Goal: Information Seeking & Learning: Learn about a topic

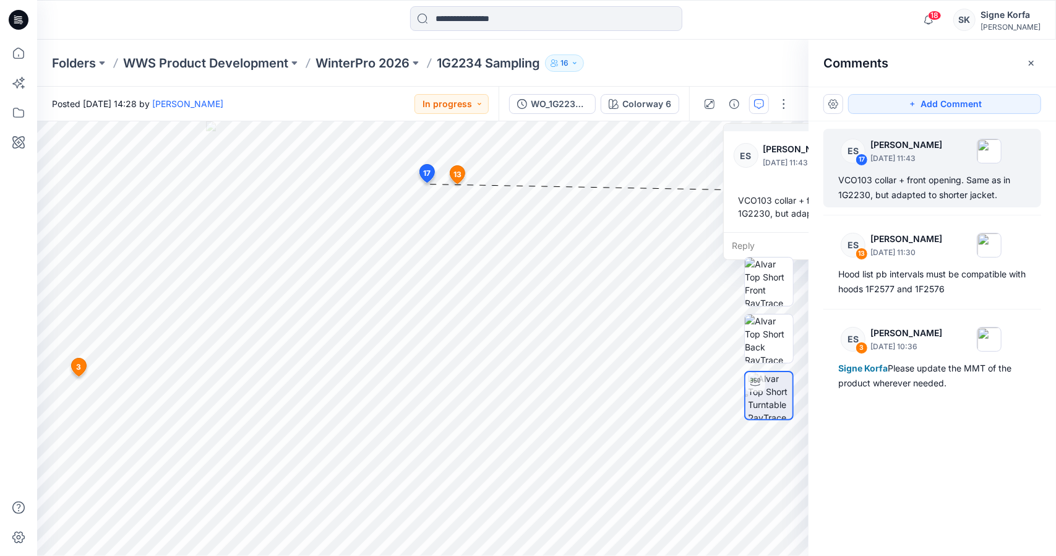
click at [381, 68] on p "WinterPro 2026" at bounding box center [363, 62] width 94 height 17
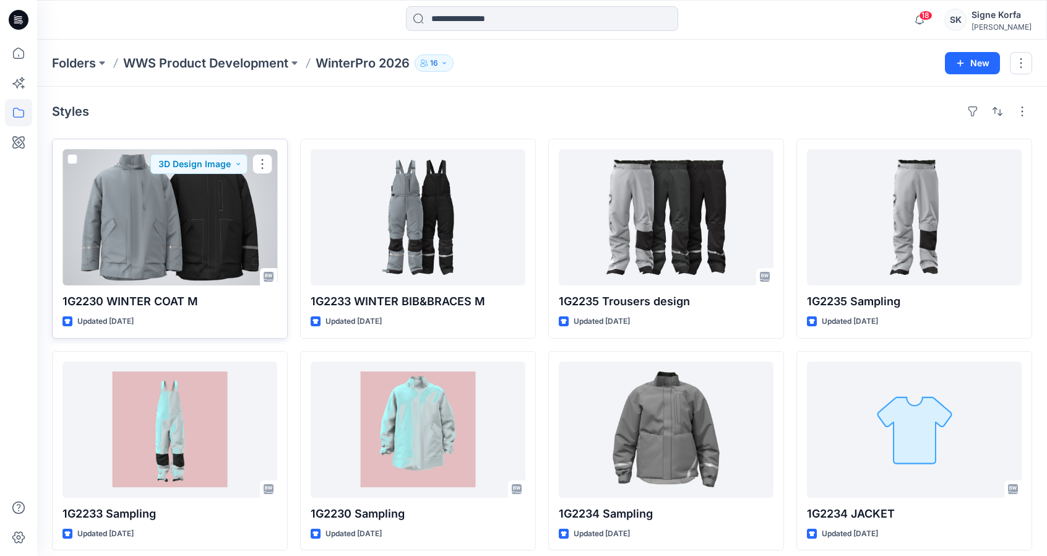
click at [219, 226] on div at bounding box center [169, 217] width 215 height 136
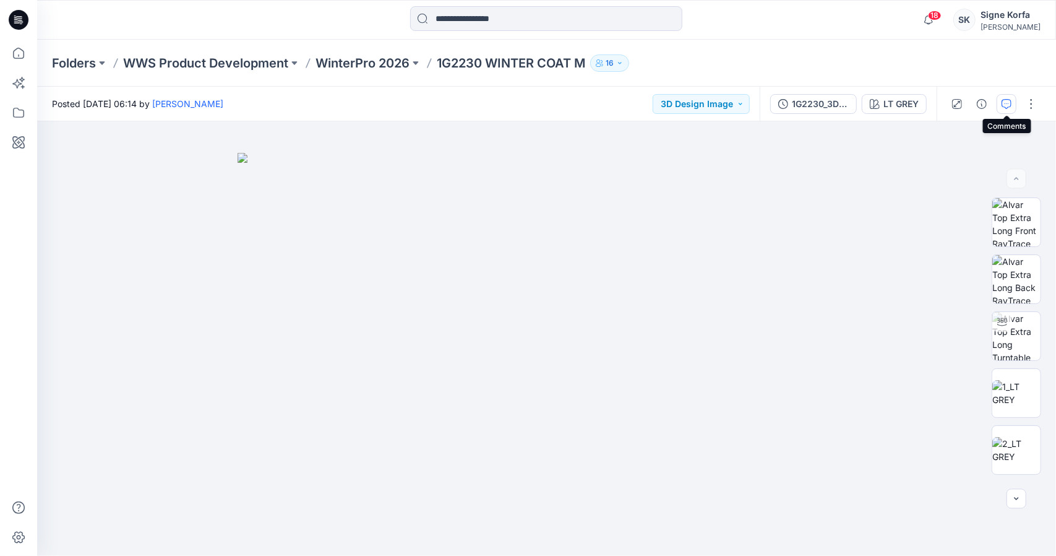
click at [1004, 100] on icon "button" at bounding box center [1007, 104] width 10 height 10
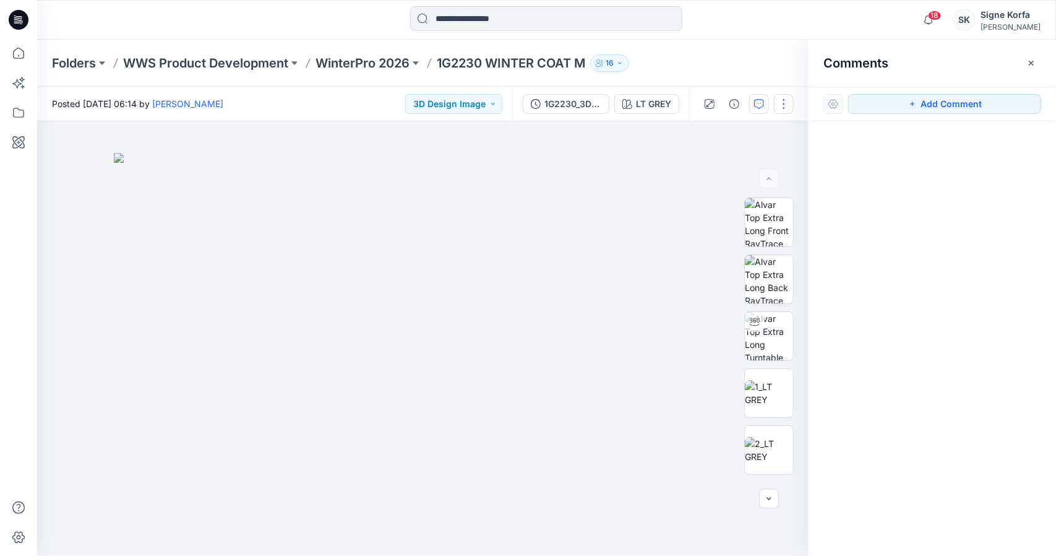
click at [782, 105] on button "button" at bounding box center [784, 104] width 20 height 20
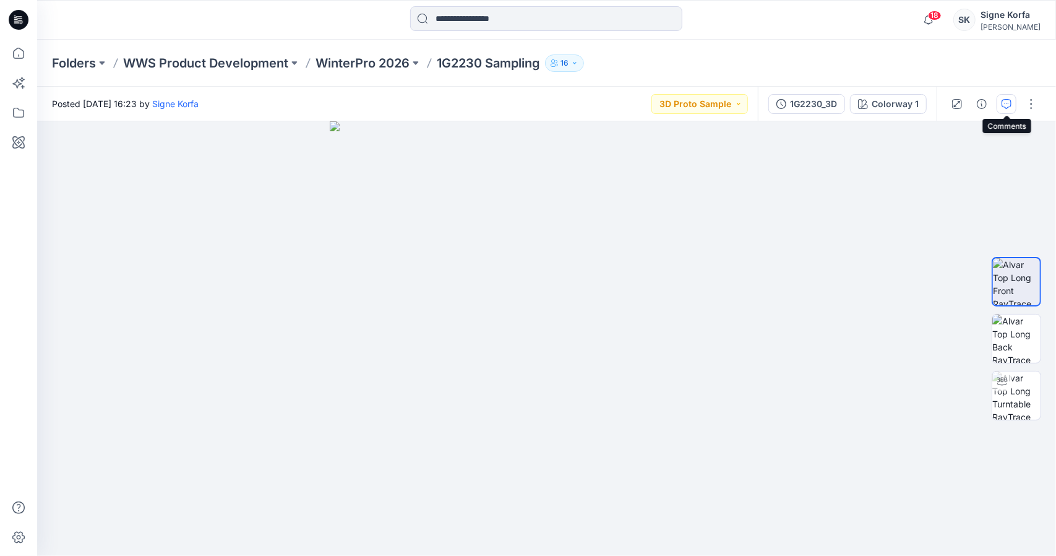
click at [1005, 111] on button "button" at bounding box center [1007, 104] width 20 height 20
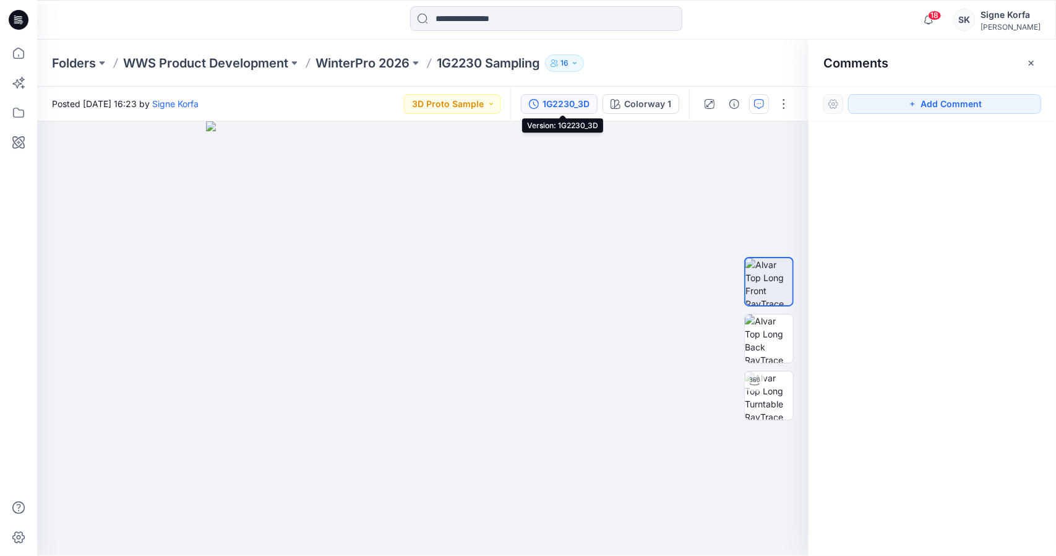
click at [589, 103] on div "1G2230_3D" at bounding box center [566, 104] width 47 height 14
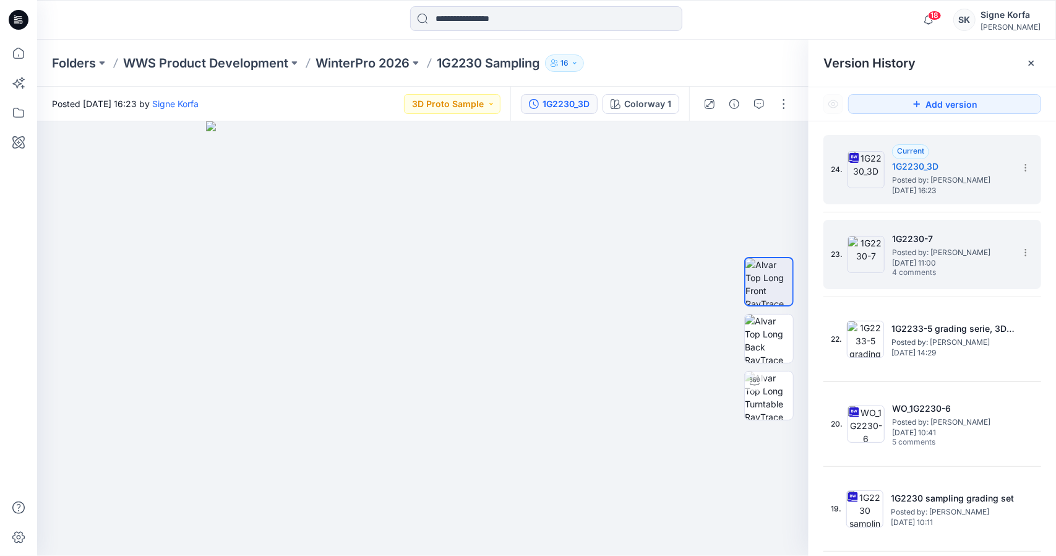
click at [995, 242] on h5 "1G2230-7" at bounding box center [954, 238] width 124 height 15
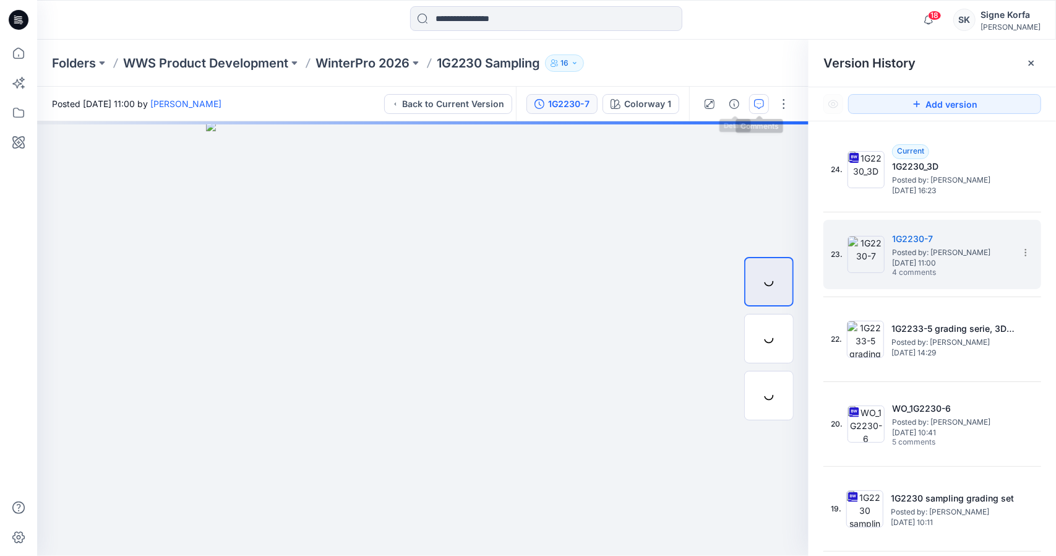
click at [755, 103] on icon "button" at bounding box center [759, 104] width 10 height 10
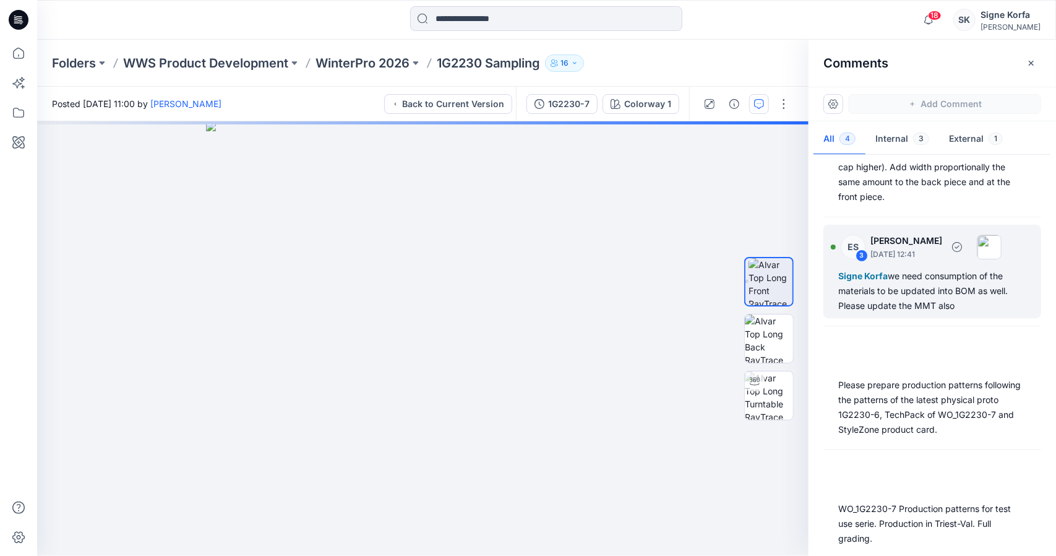
scroll to position [135, 0]
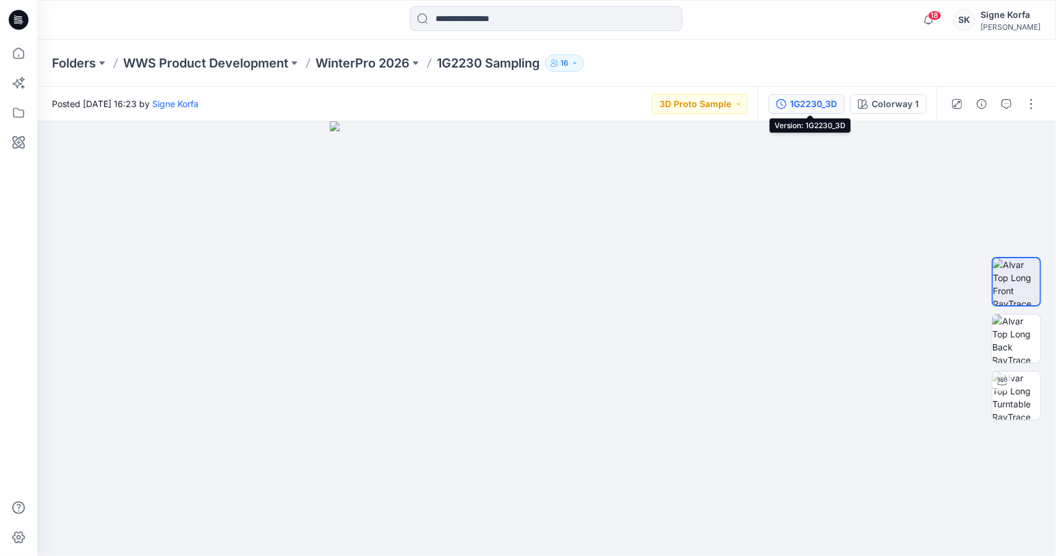
click at [834, 102] on div "1G2230_3D" at bounding box center [813, 104] width 47 height 14
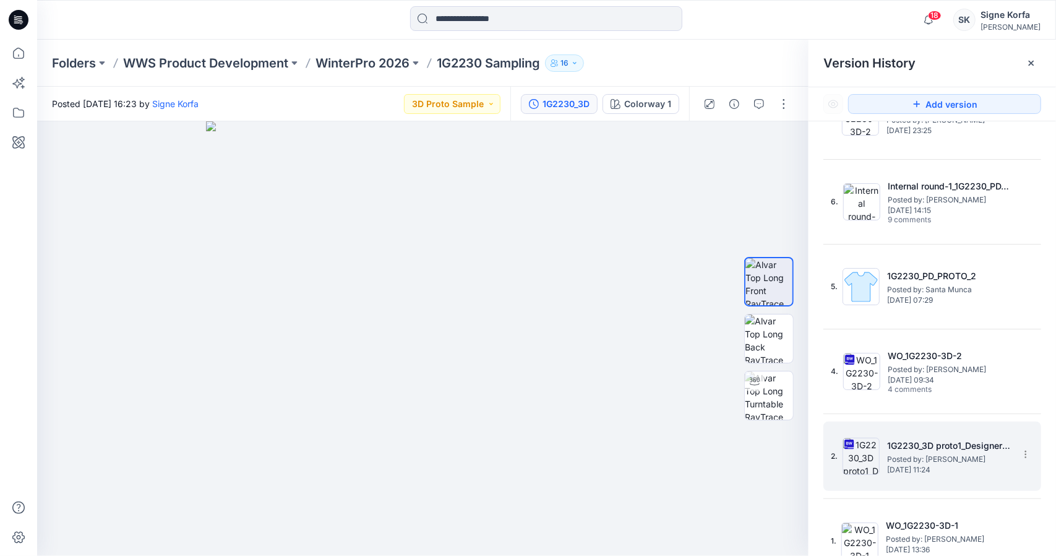
scroll to position [828, 0]
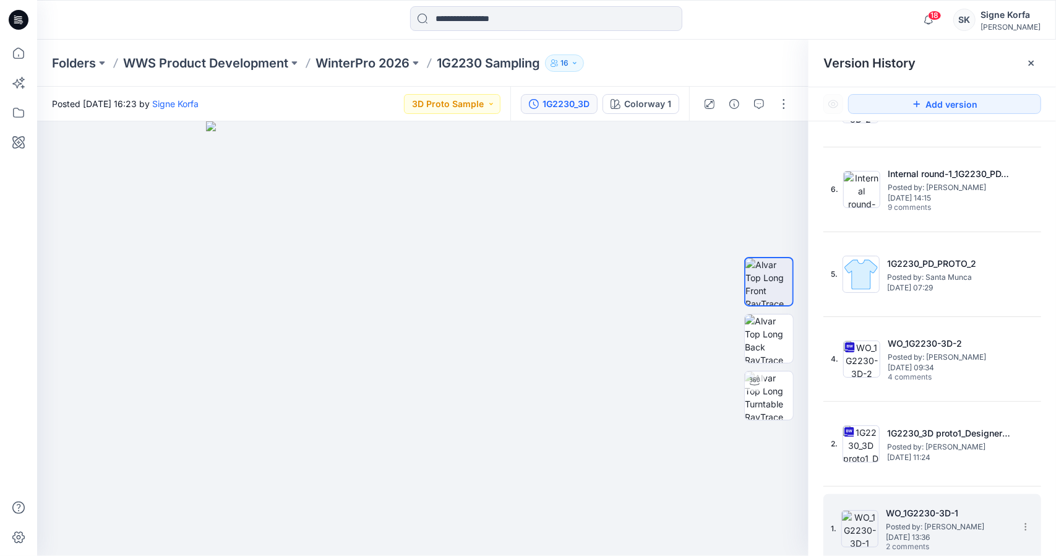
click at [920, 520] on span "Posted by: [PERSON_NAME]" at bounding box center [948, 526] width 124 height 12
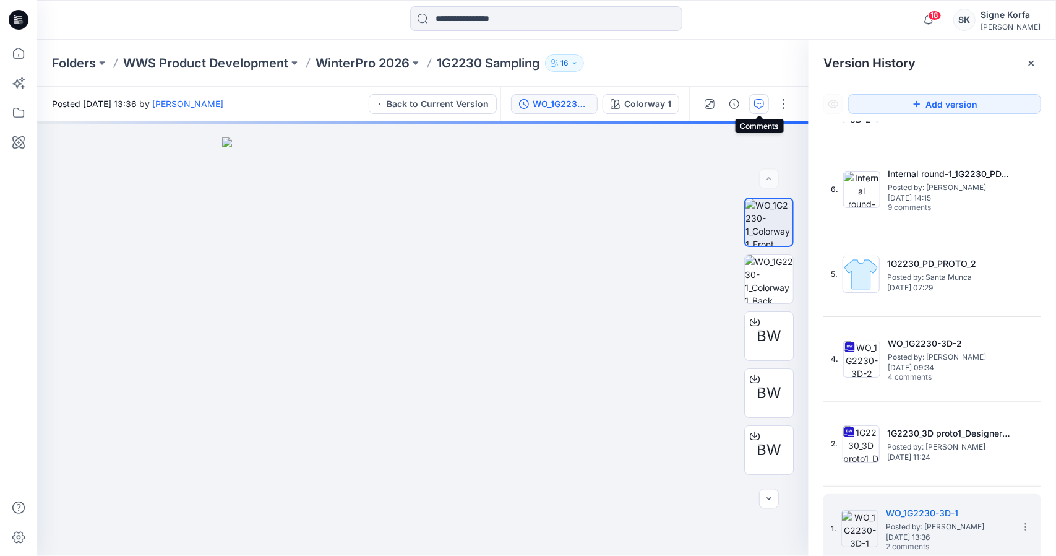
click at [764, 107] on icon "button" at bounding box center [759, 104] width 10 height 10
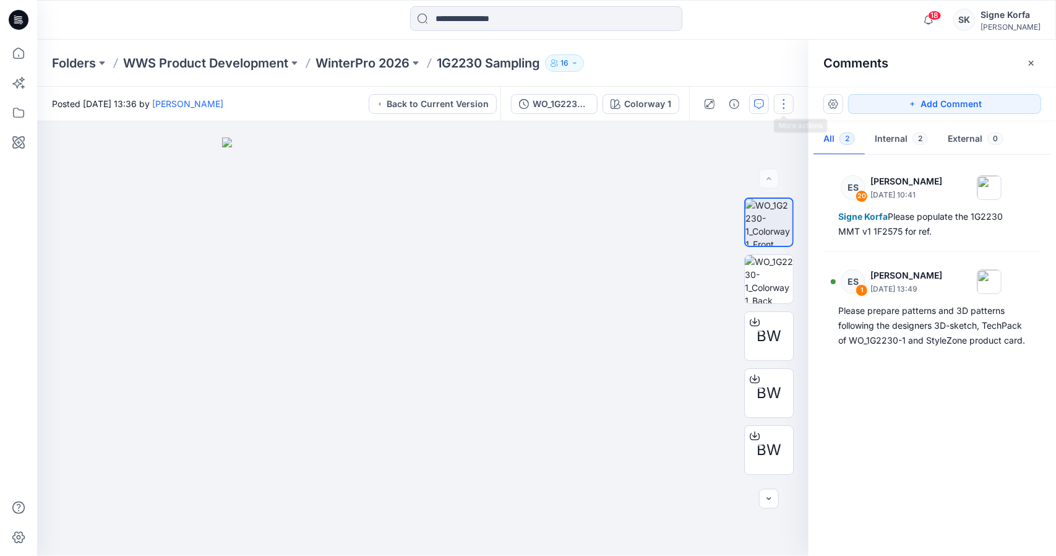
click at [782, 101] on button "button" at bounding box center [784, 104] width 20 height 20
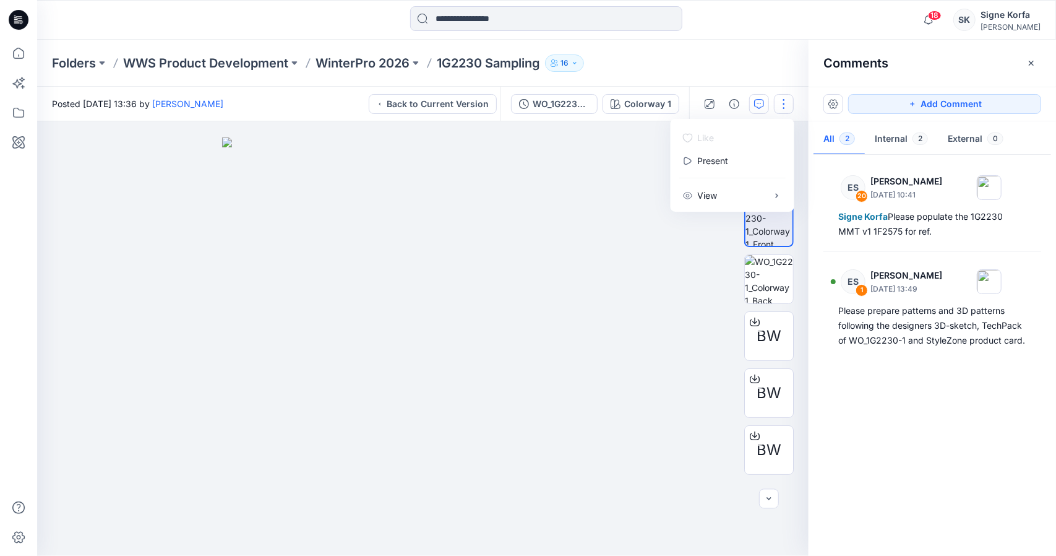
click at [761, 106] on icon "button" at bounding box center [759, 104] width 10 height 10
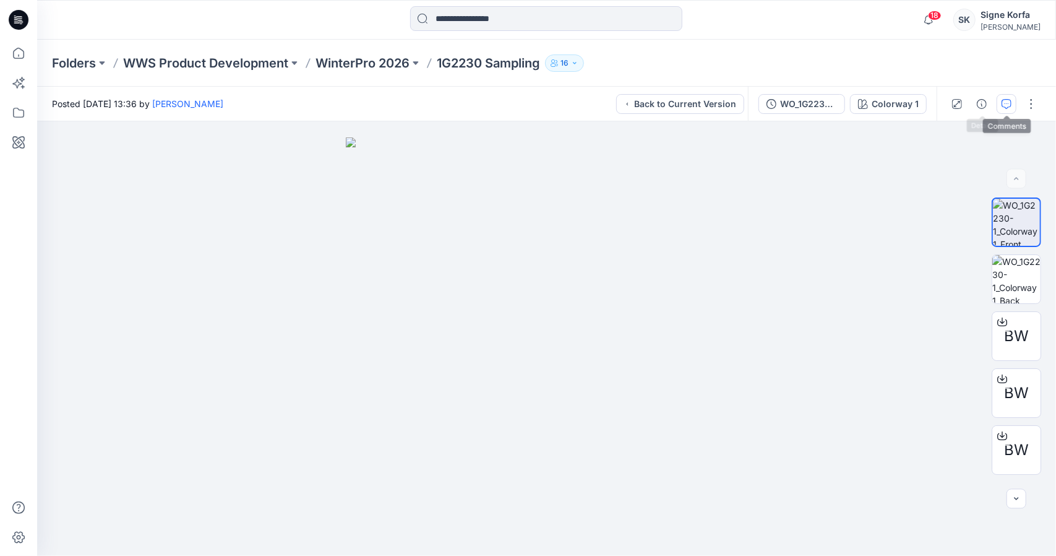
click at [1004, 105] on icon "button" at bounding box center [1007, 104] width 10 height 10
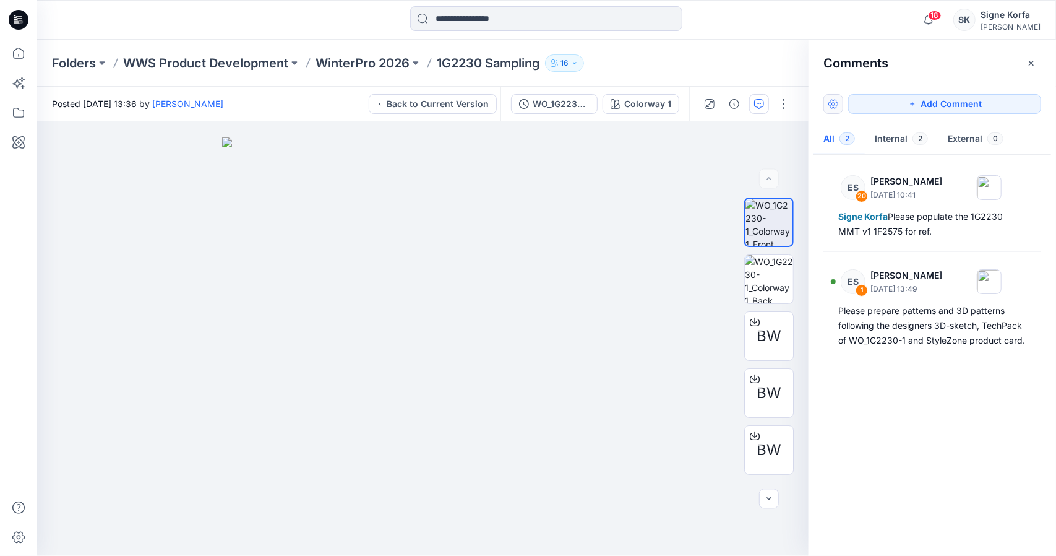
click at [833, 102] on button "button" at bounding box center [834, 104] width 20 height 20
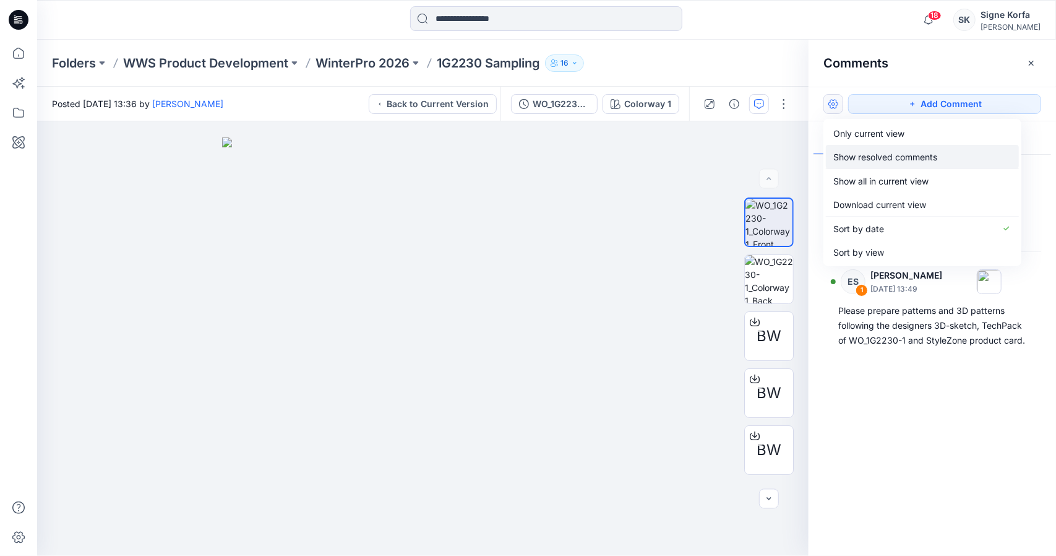
click at [937, 159] on p "Show resolved comments" at bounding box center [886, 156] width 104 height 13
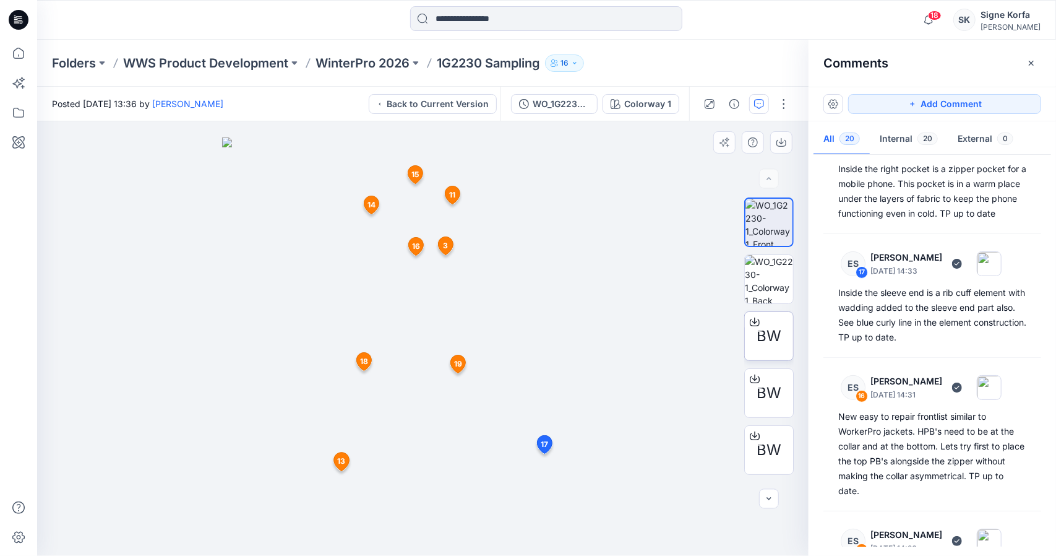
scroll to position [309, 0]
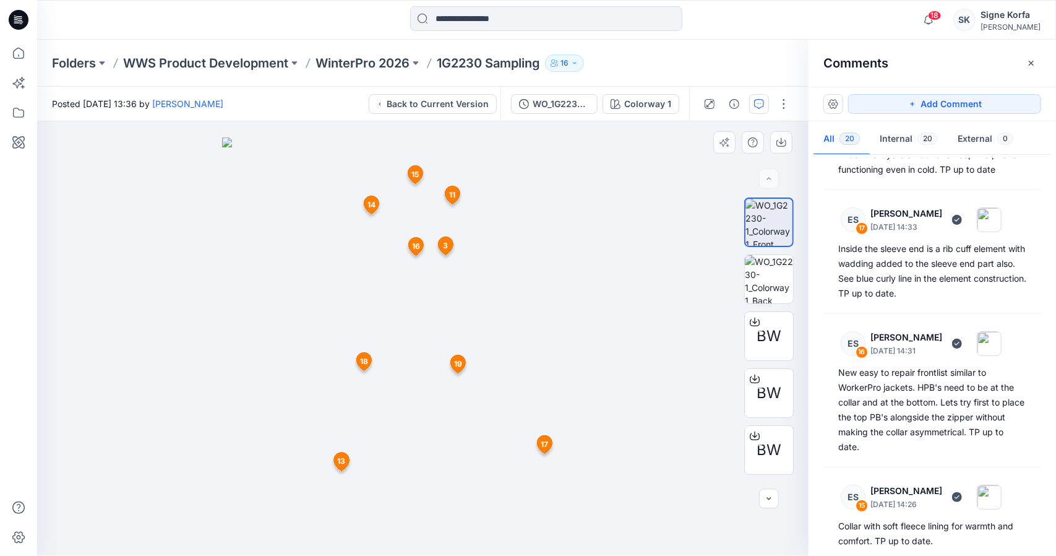
click at [452, 191] on span "11" at bounding box center [452, 194] width 6 height 11
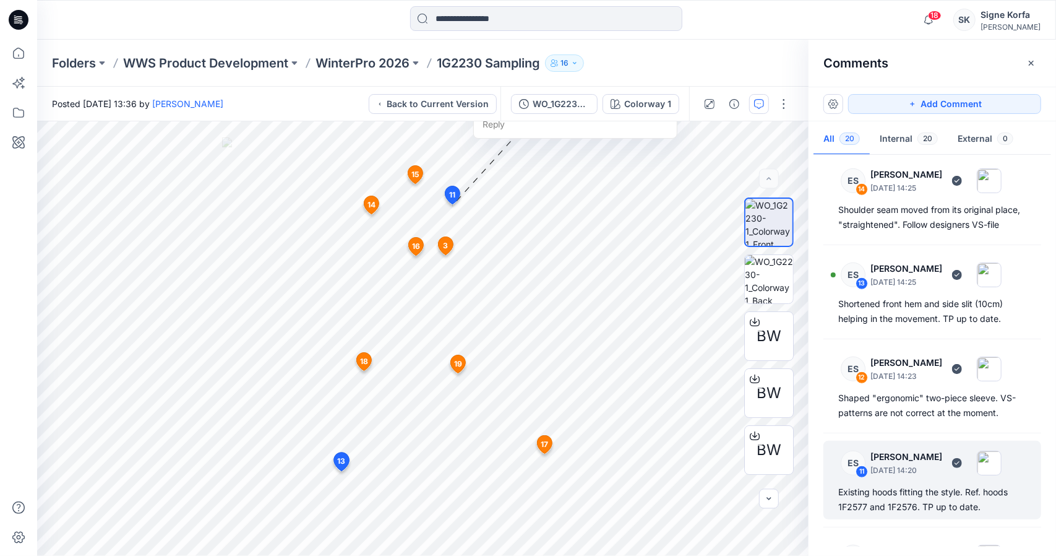
scroll to position [720, 0]
click at [390, 67] on p "WinterPro 2026" at bounding box center [363, 62] width 94 height 17
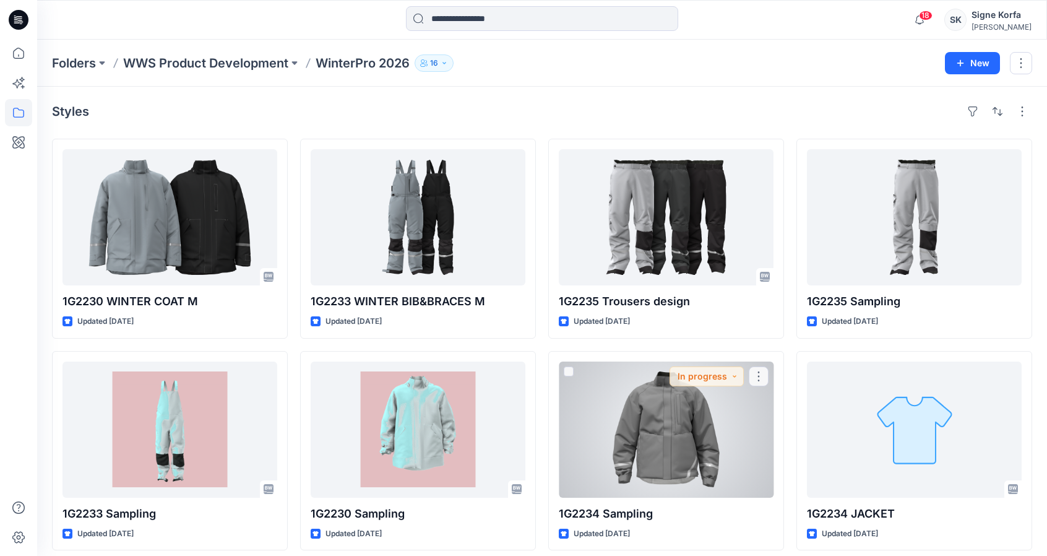
click at [645, 425] on div at bounding box center [666, 429] width 215 height 136
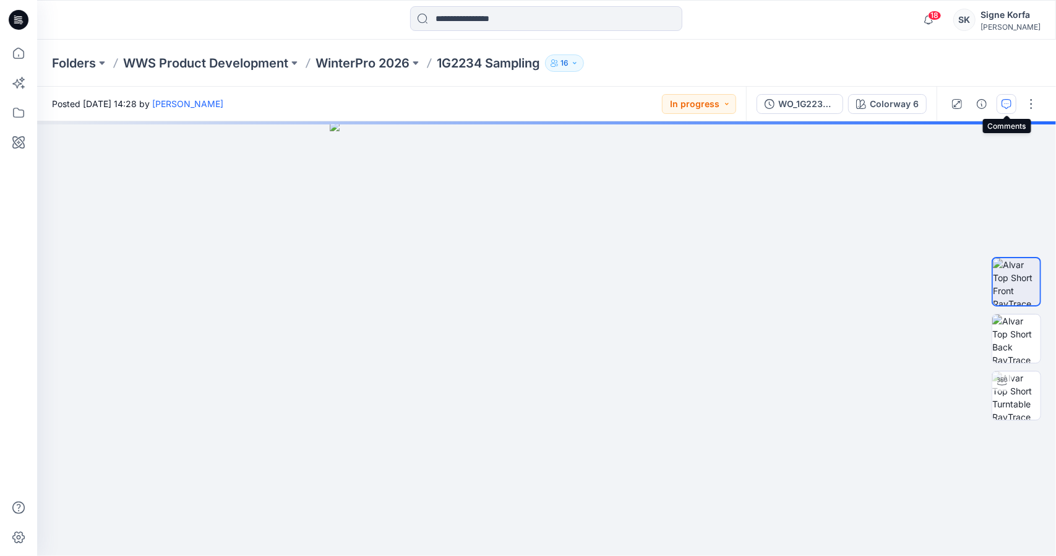
click at [1011, 97] on button "button" at bounding box center [1007, 104] width 20 height 20
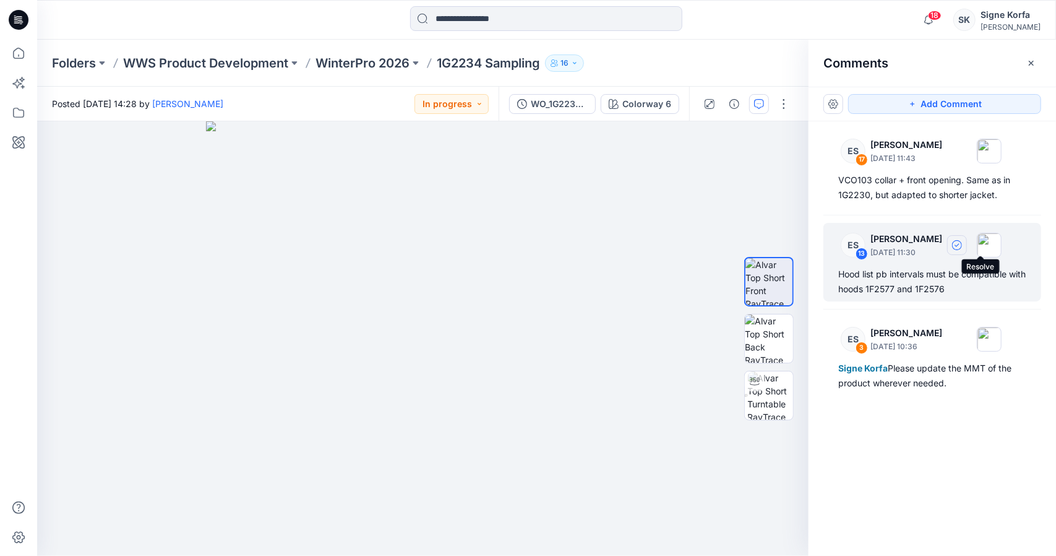
click at [967, 245] on button "button" at bounding box center [957, 245] width 20 height 20
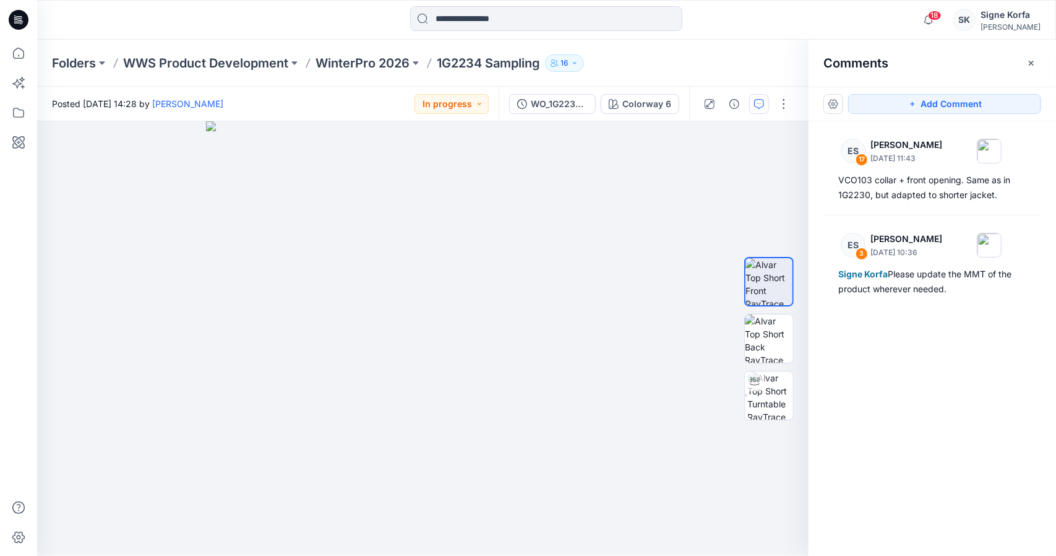
click at [896, 380] on div "ES 17 Eugenia Smirnova September 10, 2025 11:43 VCO103 collar + front opening. …" at bounding box center [933, 315] width 248 height 389
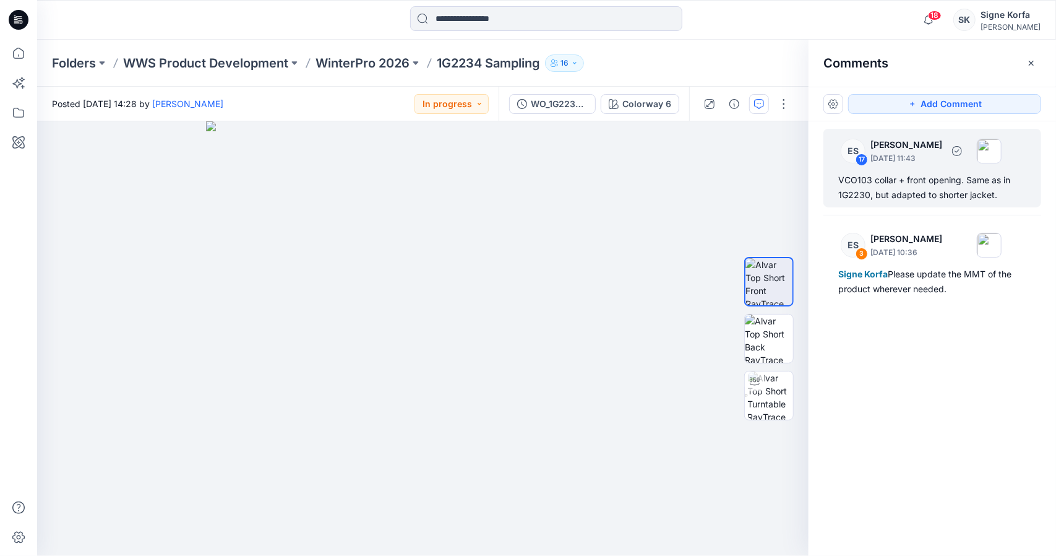
click at [944, 184] on div "VCO103 collar + front opening. Same as in 1G2230, but adapted to shorter jacket." at bounding box center [932, 188] width 188 height 30
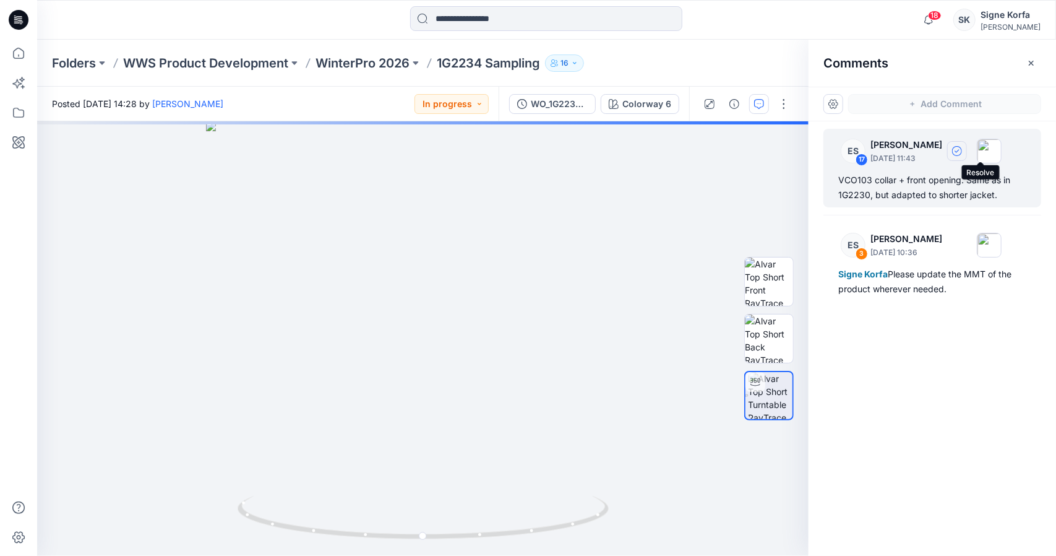
click at [962, 154] on icon "button" at bounding box center [957, 151] width 10 height 10
